Goal: Task Accomplishment & Management: Manage account settings

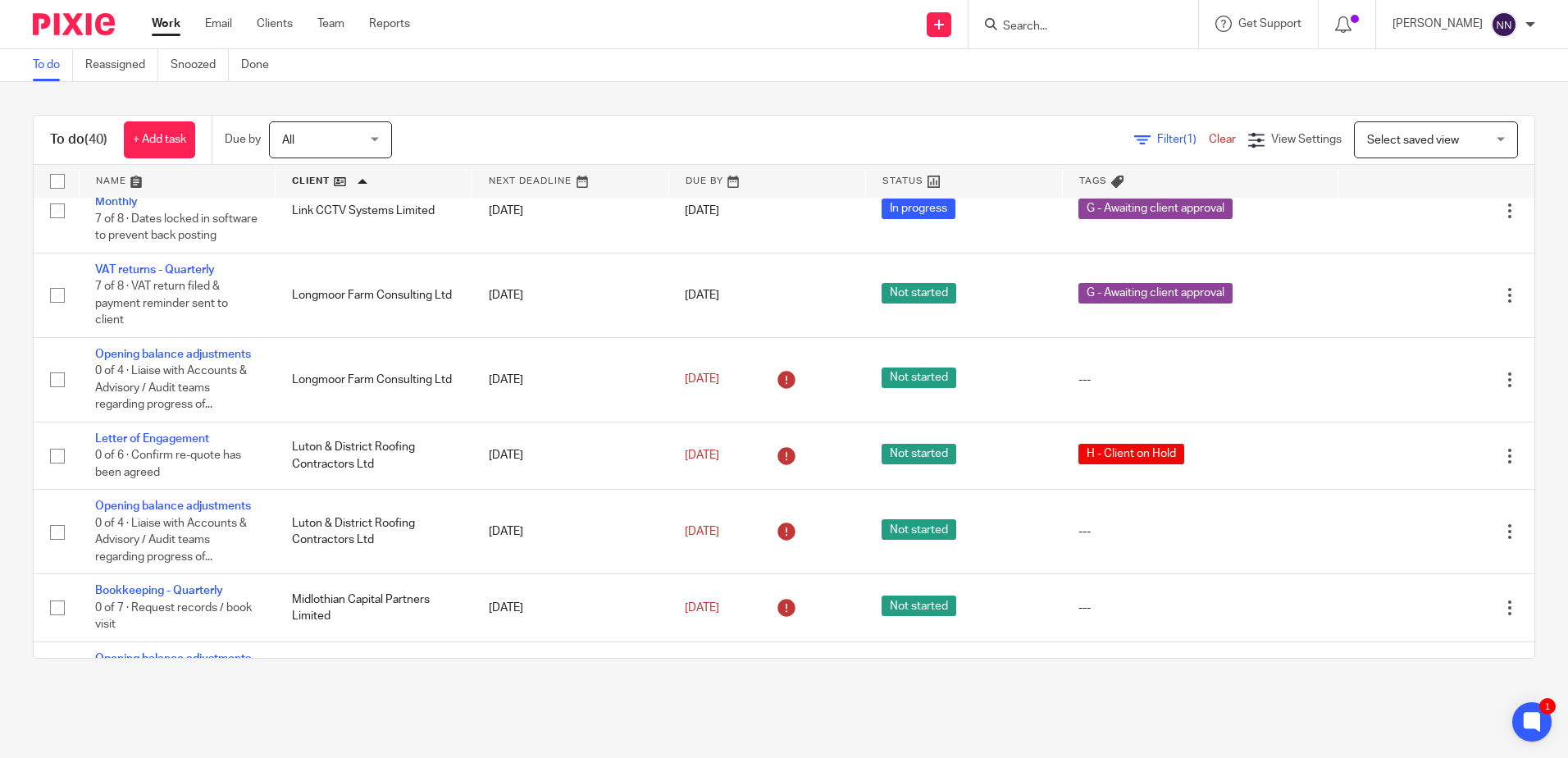
scroll to position [1476, 0]
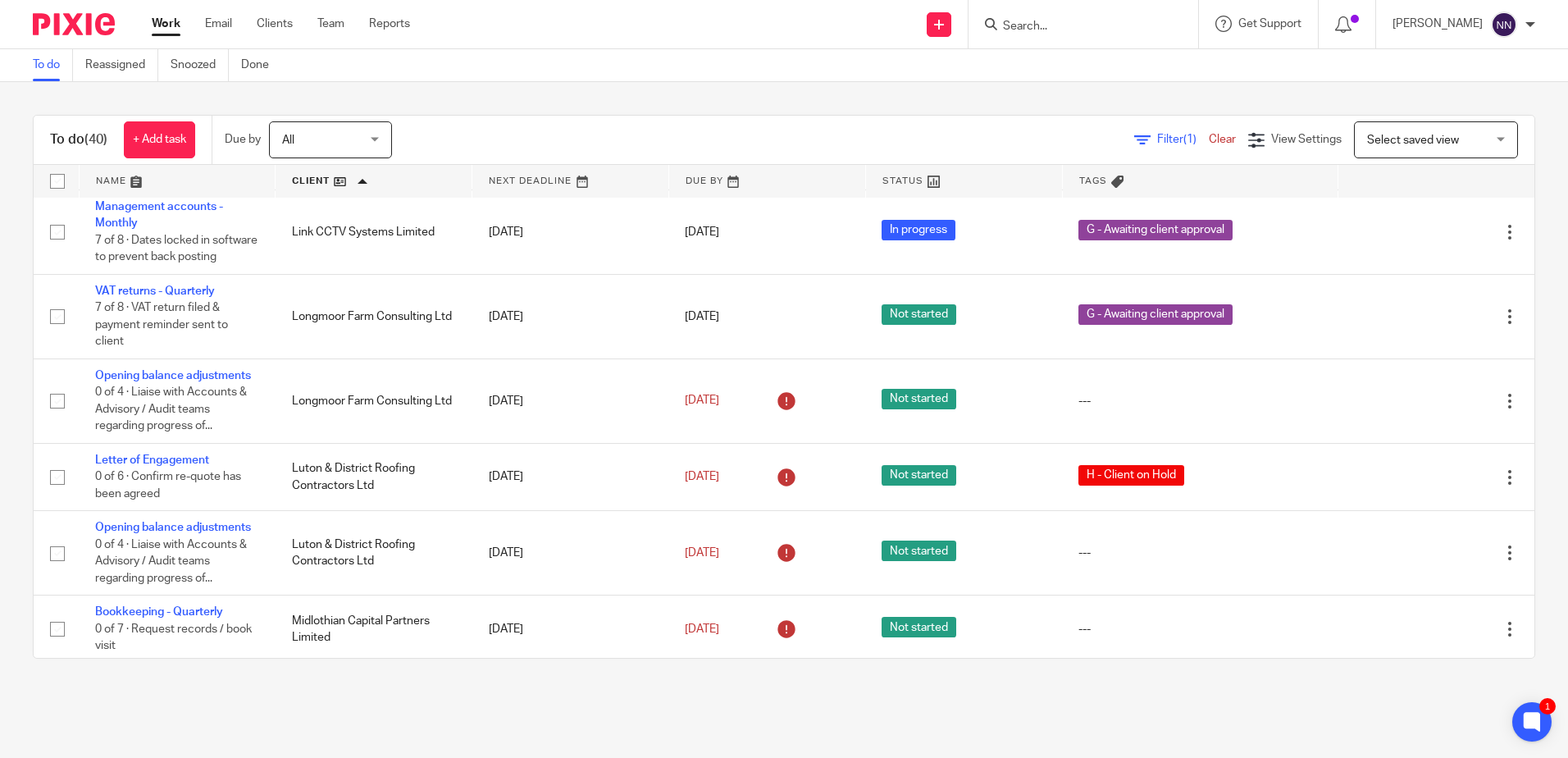
click at [1104, 36] on div at bounding box center [1083, 24] width 230 height 49
click at [1104, 35] on form at bounding box center [1089, 24] width 175 height 21
click at [1043, 29] on input "Search" at bounding box center [1076, 27] width 147 height 15
type input "longmoor"
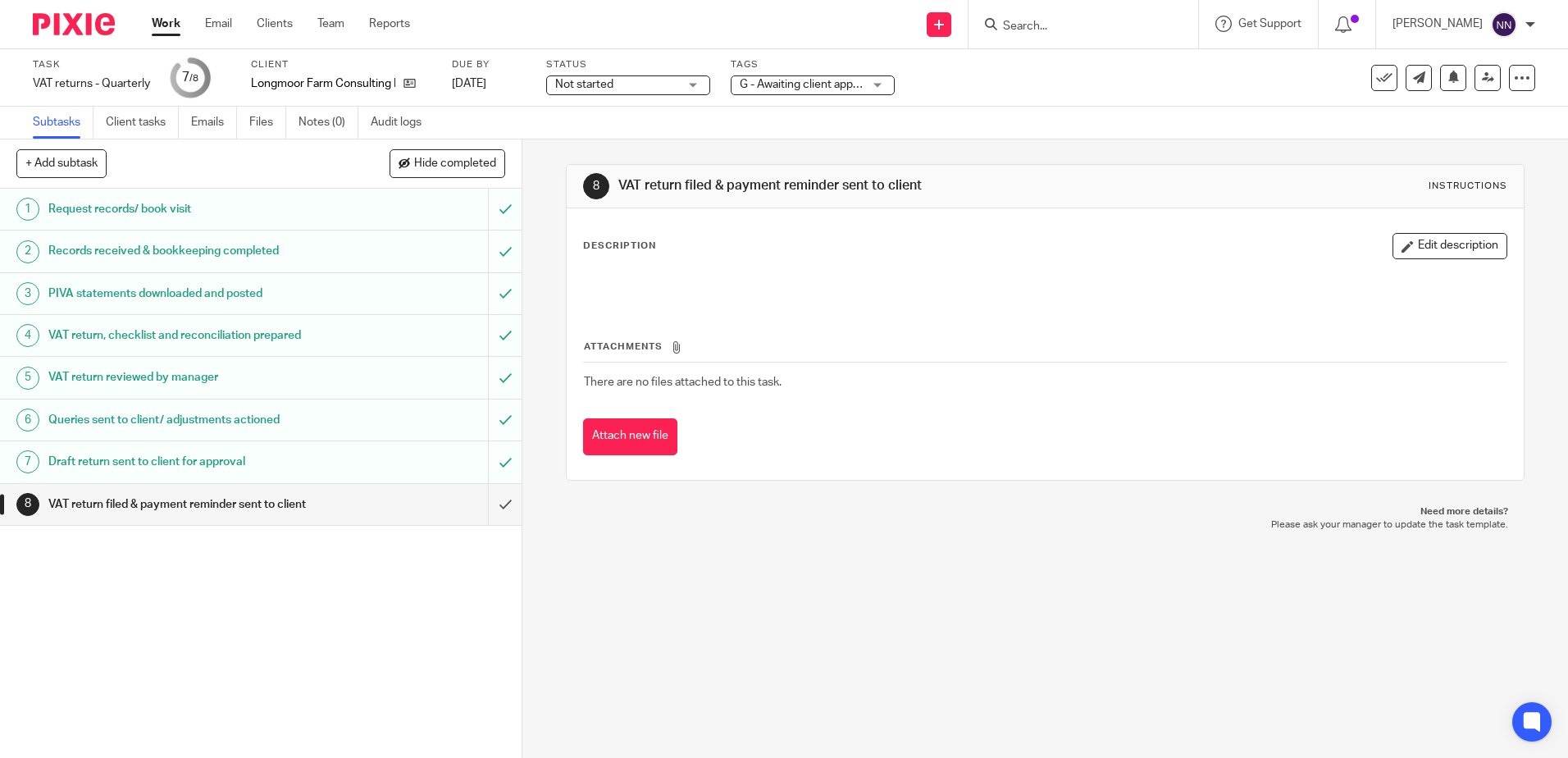
click at [884, 84] on div "G - Awaiting client approval" at bounding box center [813, 86] width 164 height 20
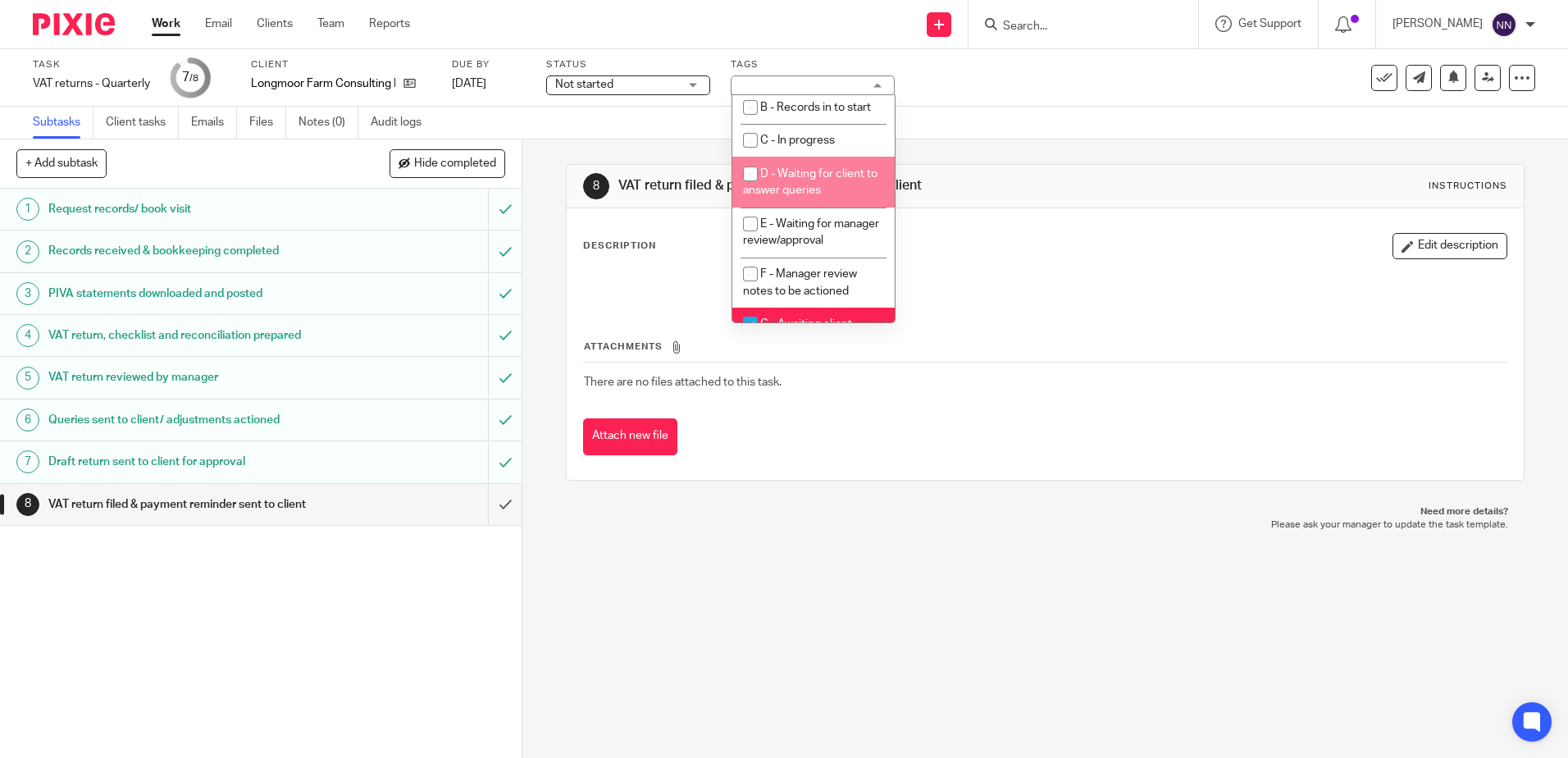
scroll to position [173, 0]
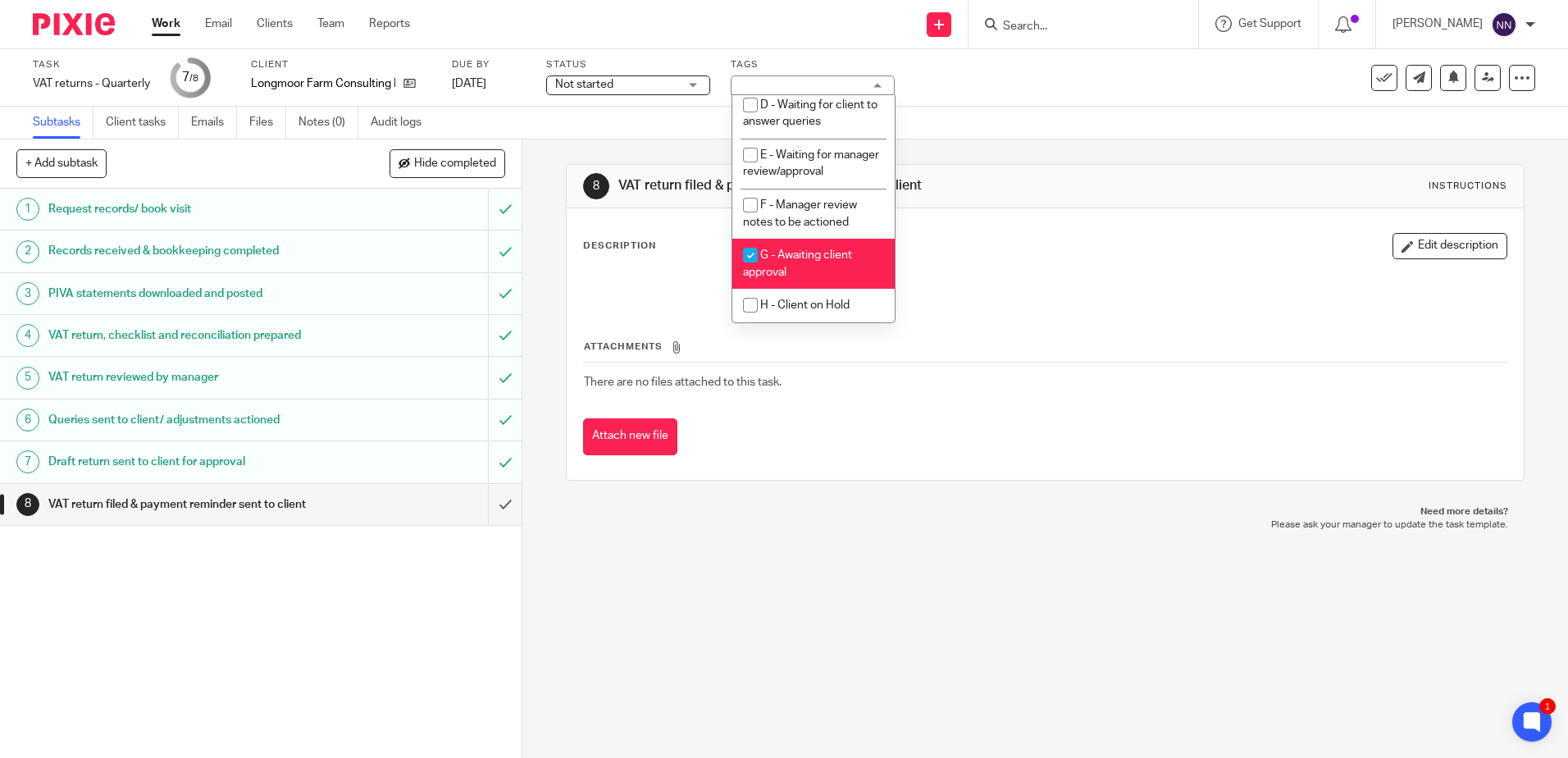
click at [749, 262] on input "checkbox" at bounding box center [750, 255] width 31 height 31
checkbox input "false"
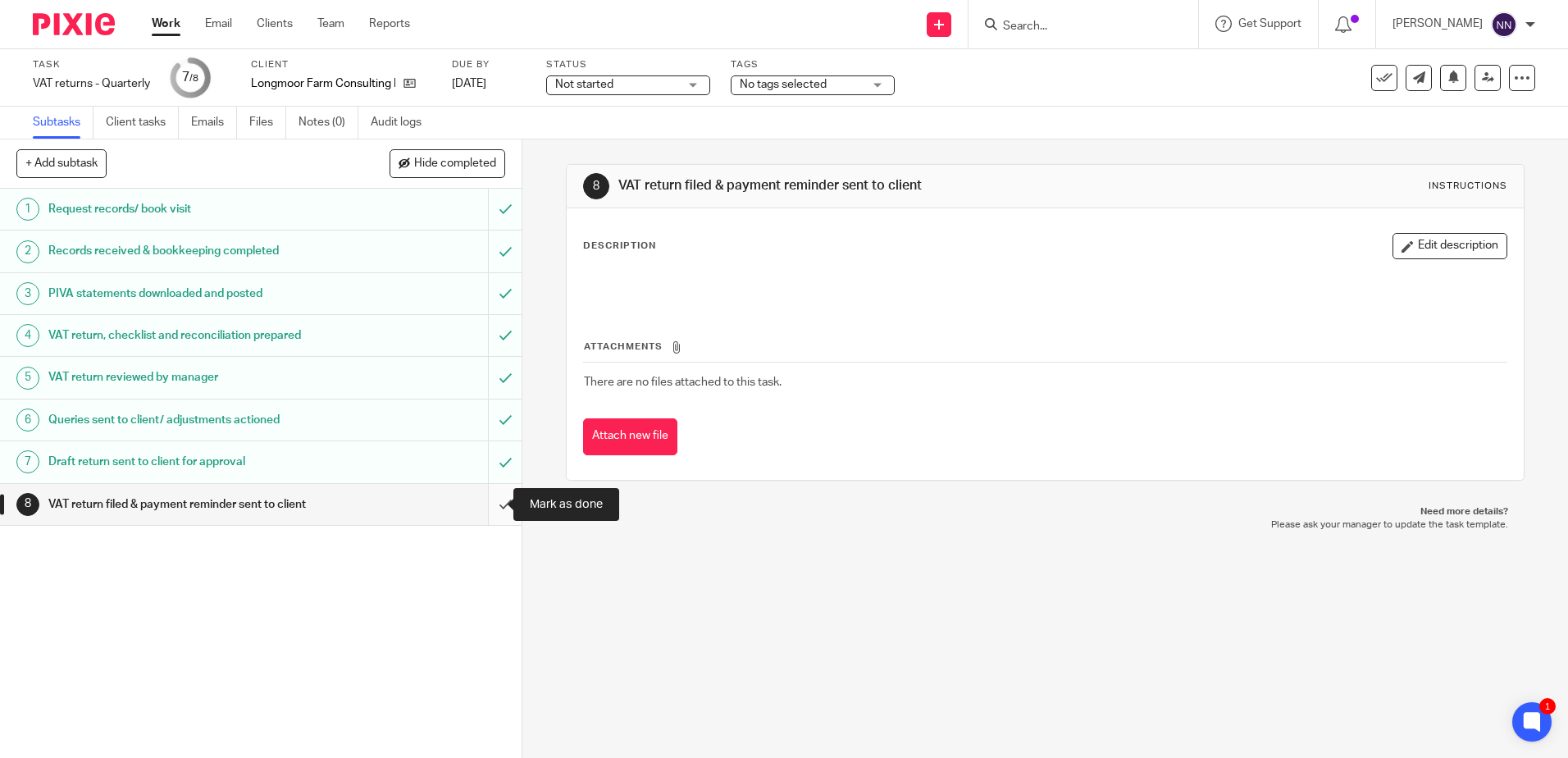
click at [492, 506] on input "submit" at bounding box center [261, 503] width 521 height 41
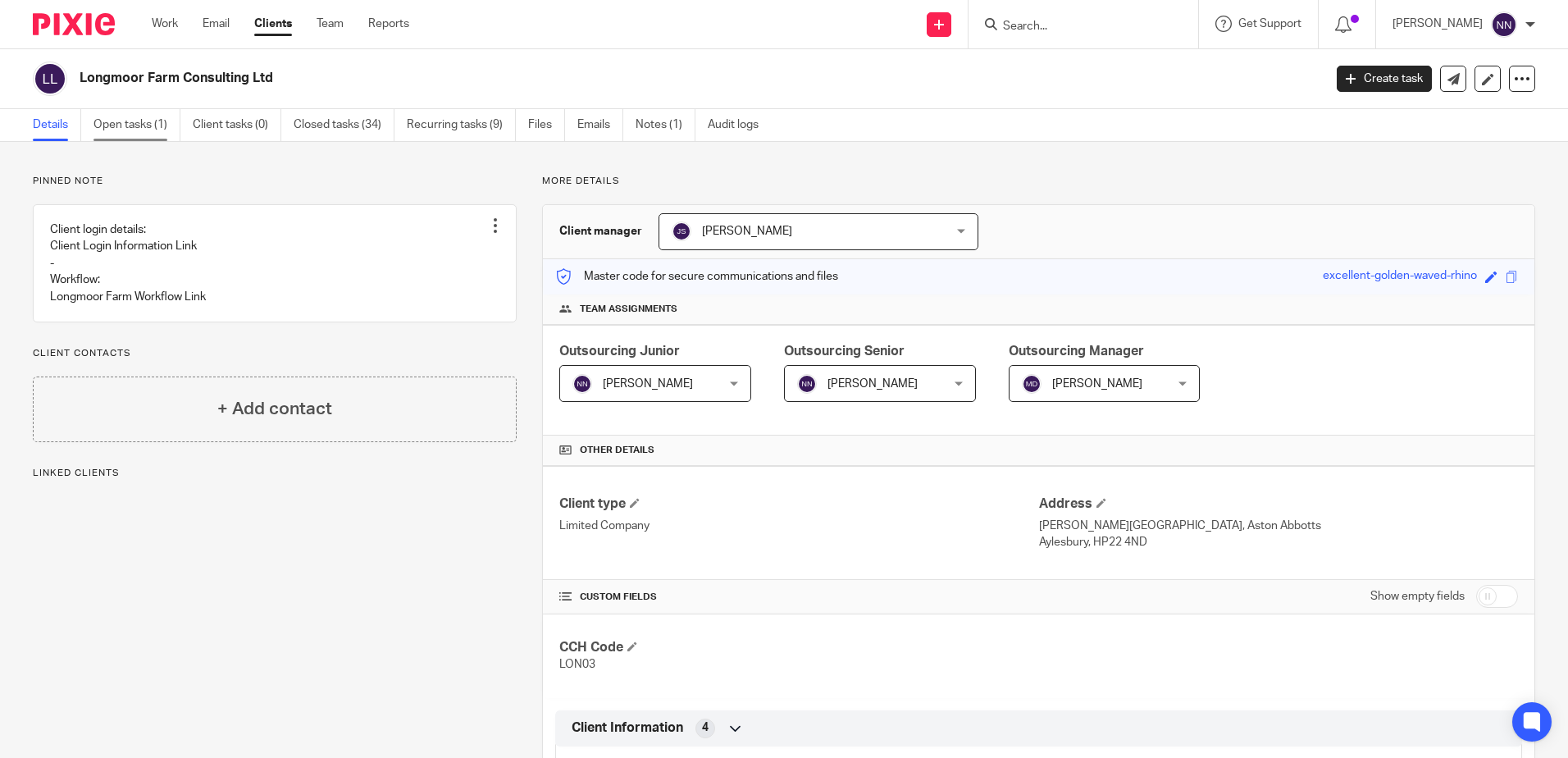
click at [145, 128] on link "Open tasks (1)" at bounding box center [136, 125] width 87 height 32
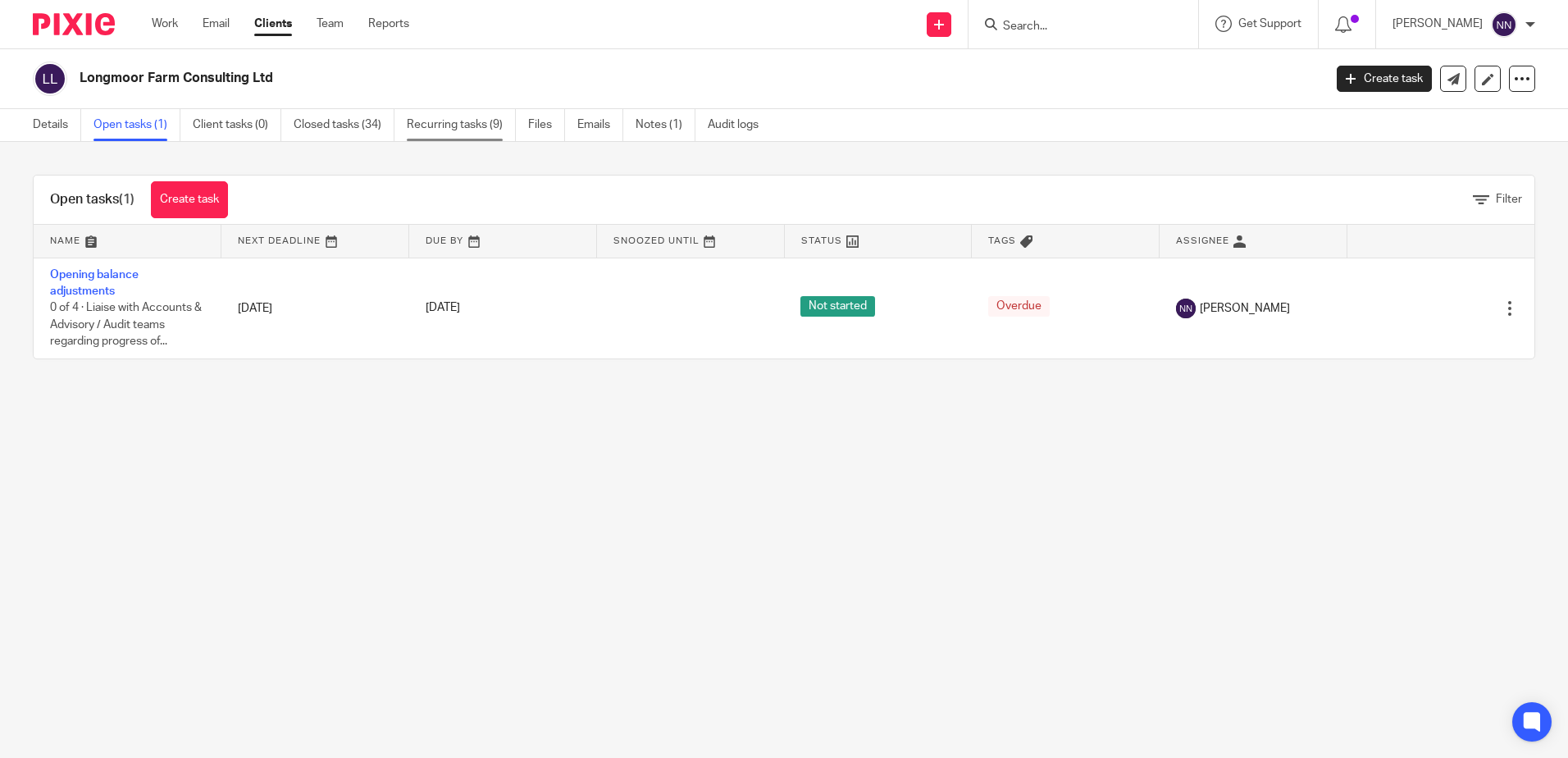
click at [457, 128] on link "Recurring tasks (9)" at bounding box center [462, 125] width 109 height 32
